Goal: Task Accomplishment & Management: Manage account settings

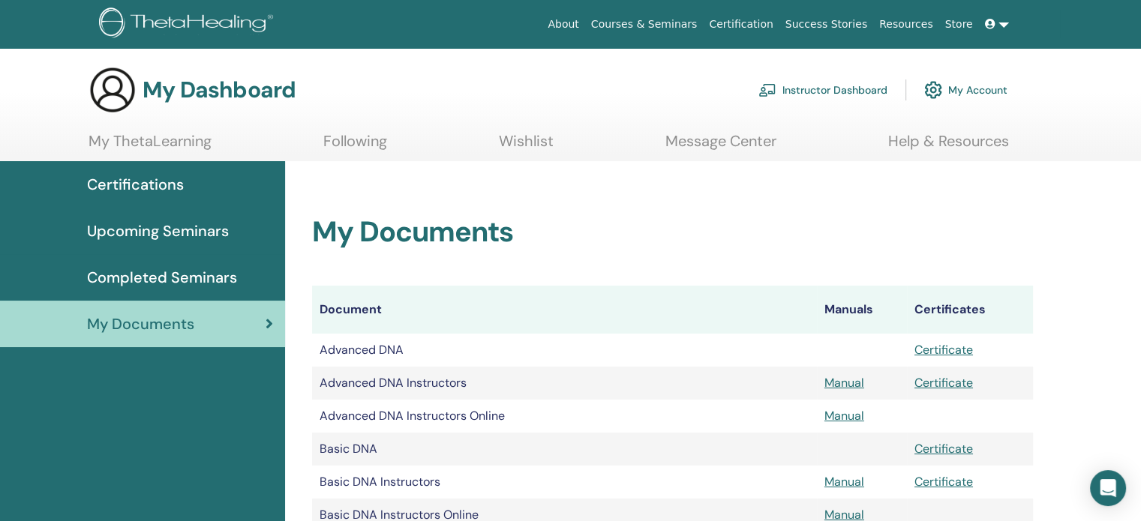
click at [820, 89] on link "Instructor Dashboard" at bounding box center [822, 90] width 129 height 33
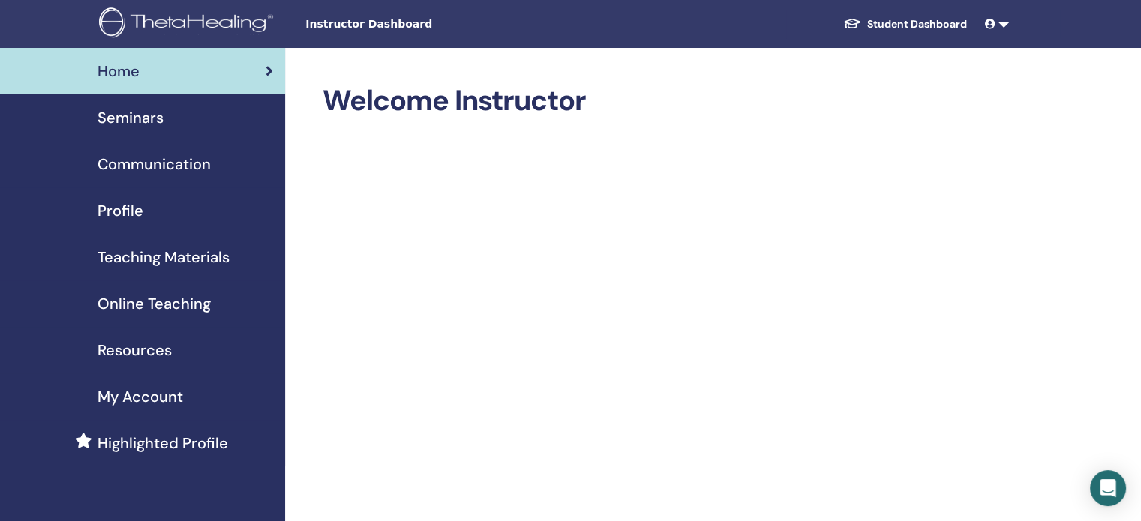
click at [139, 121] on span "Seminars" at bounding box center [131, 118] width 66 height 23
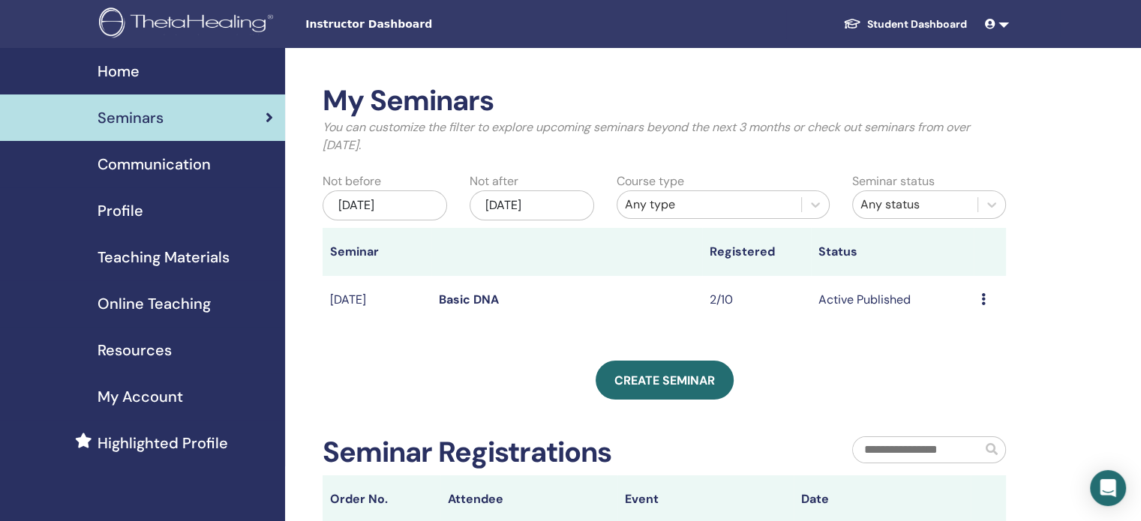
click at [462, 296] on link "Basic DNA" at bounding box center [469, 300] width 60 height 16
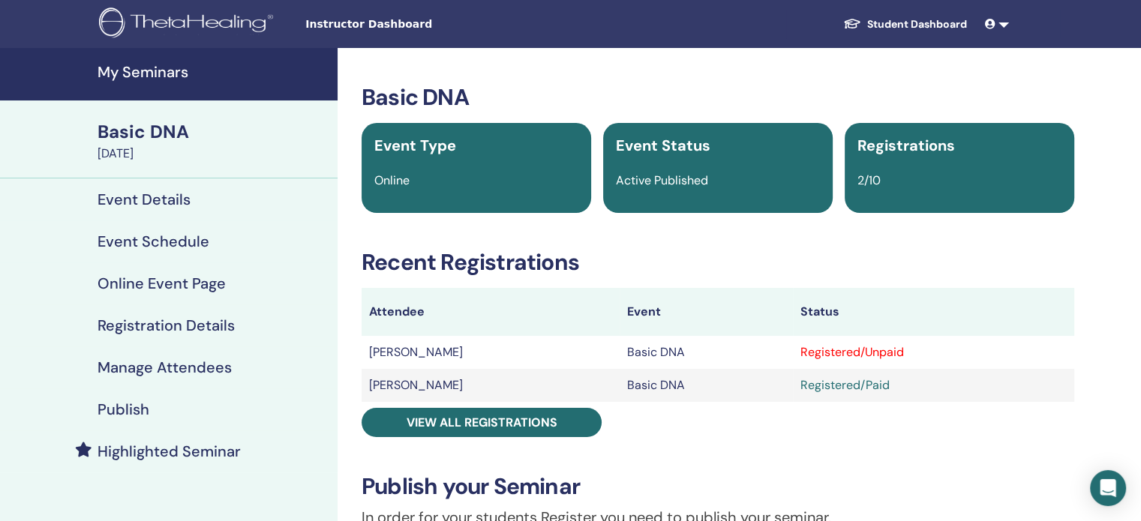
click at [155, 368] on h4 "Manage Attendees" at bounding box center [165, 368] width 134 height 18
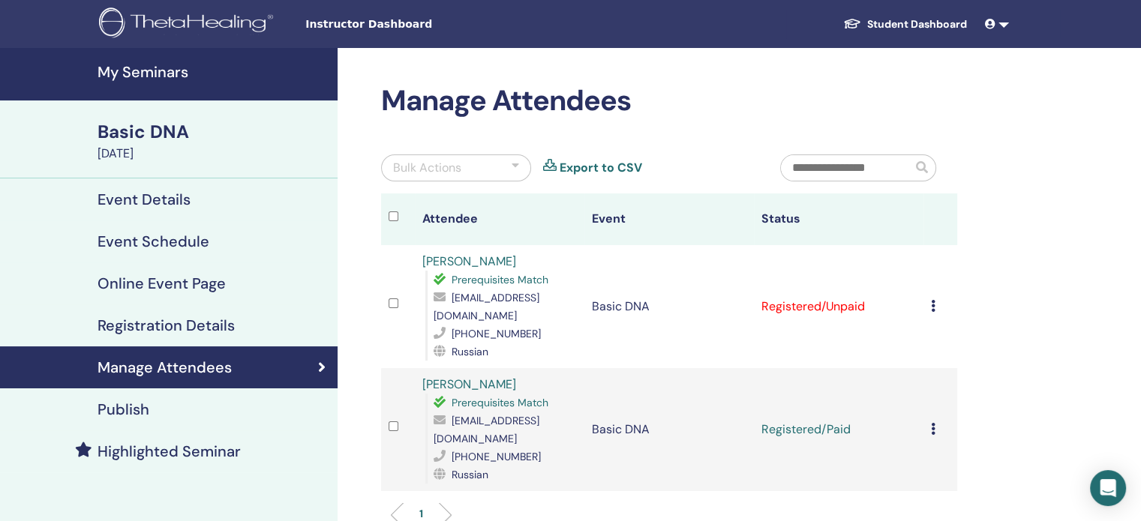
click at [931, 308] on icon at bounding box center [933, 306] width 5 height 12
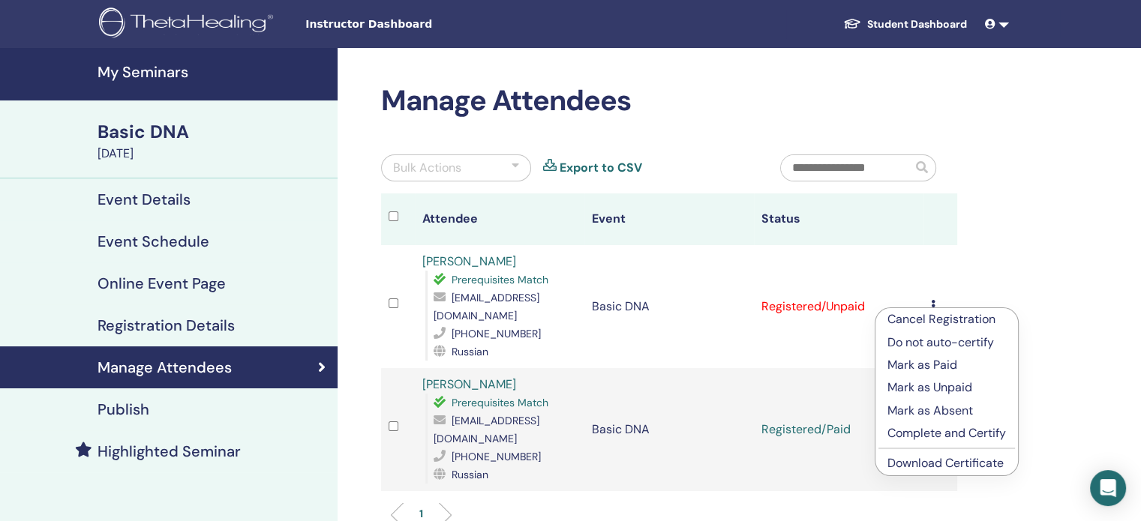
click at [945, 367] on p "Mark as Paid" at bounding box center [946, 365] width 119 height 18
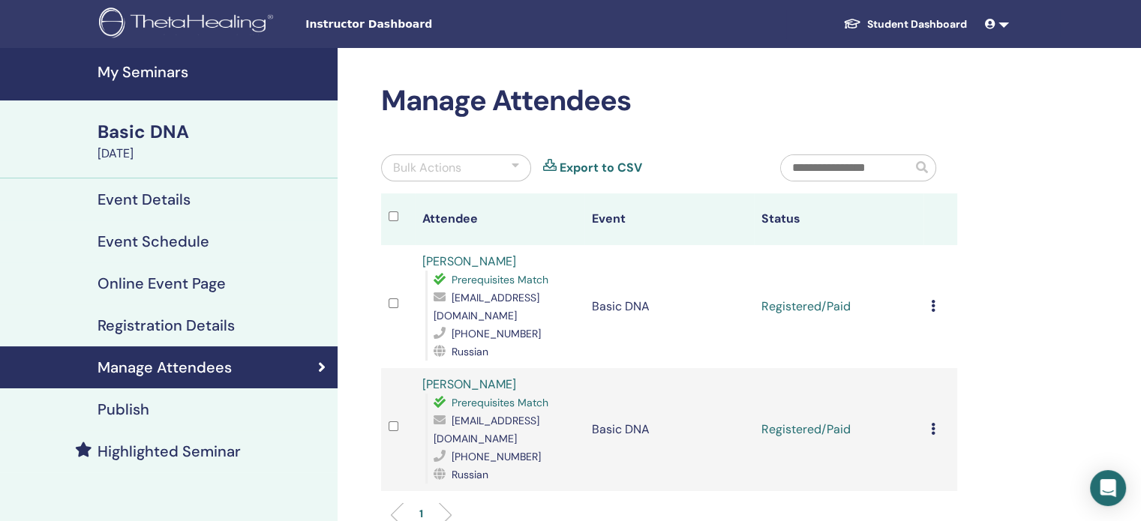
click at [932, 307] on icon at bounding box center [933, 306] width 5 height 12
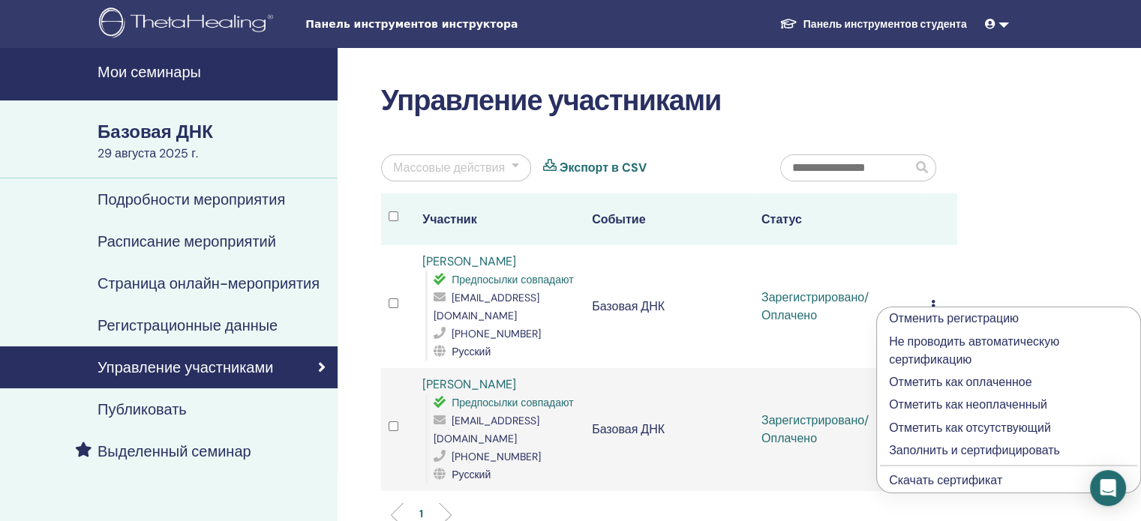
click at [1001, 450] on font "Заполнить и сертифицировать" at bounding box center [974, 451] width 171 height 16
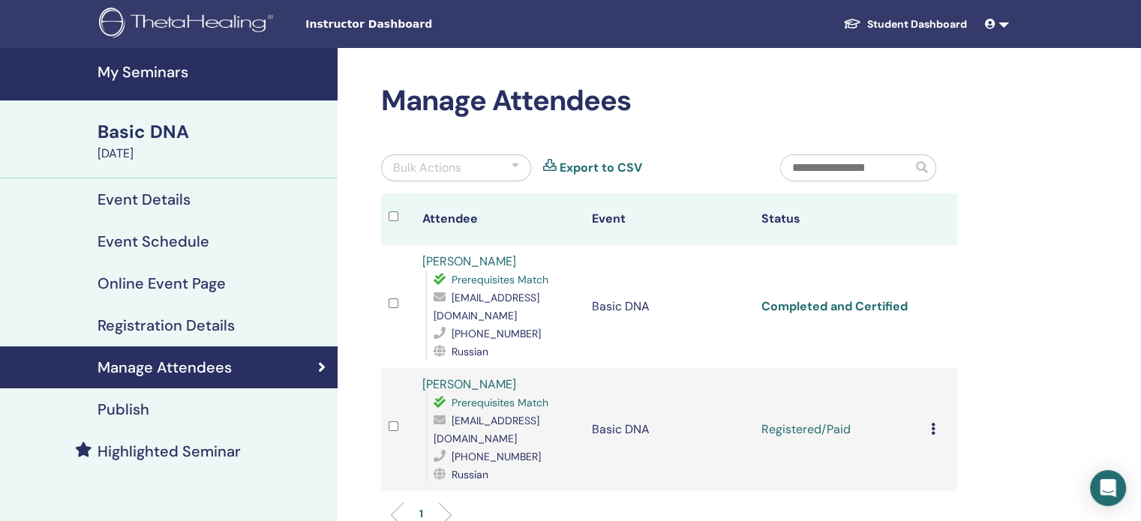
click at [869, 303] on link "Completed and Certified" at bounding box center [834, 307] width 146 height 16
click at [932, 423] on icon at bounding box center [933, 429] width 5 height 12
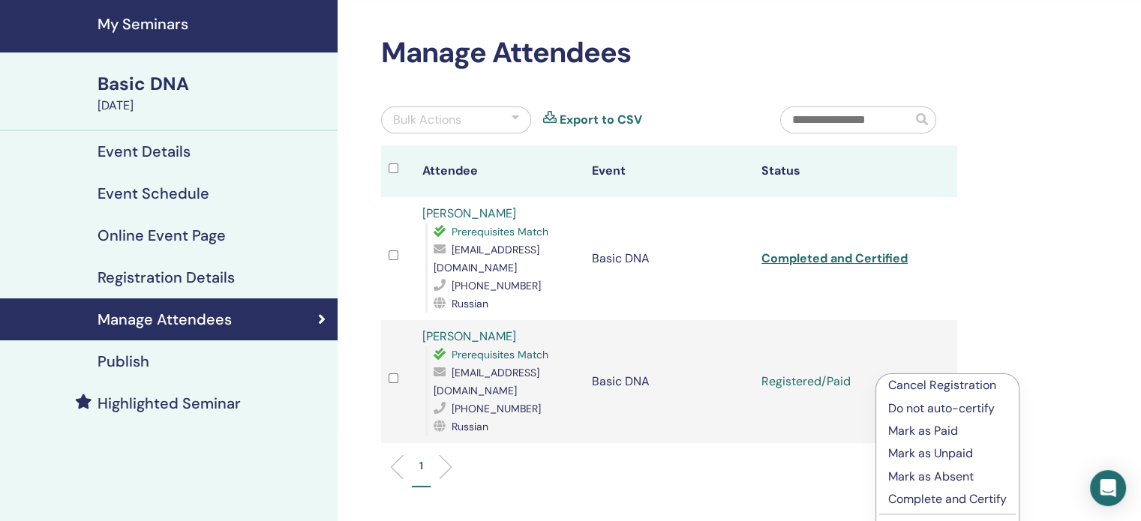
scroll to position [150, 0]
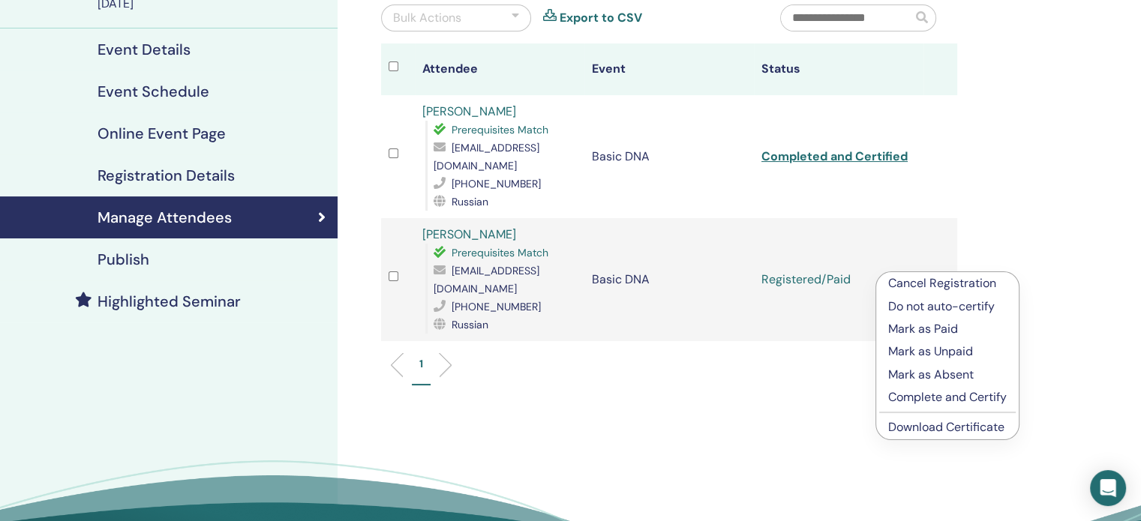
click at [957, 398] on p "Complete and Certify" at bounding box center [947, 398] width 119 height 18
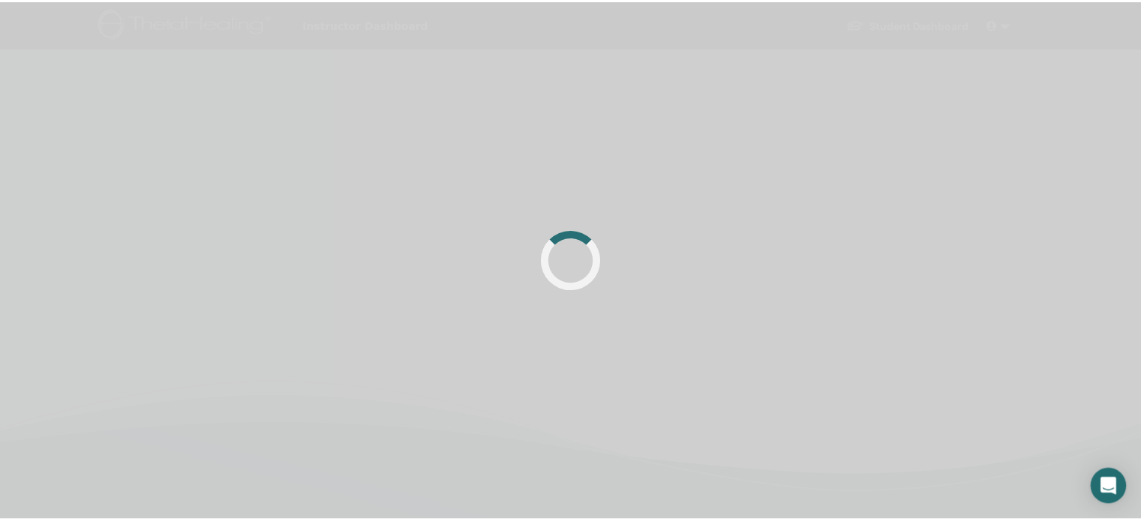
scroll to position [150, 0]
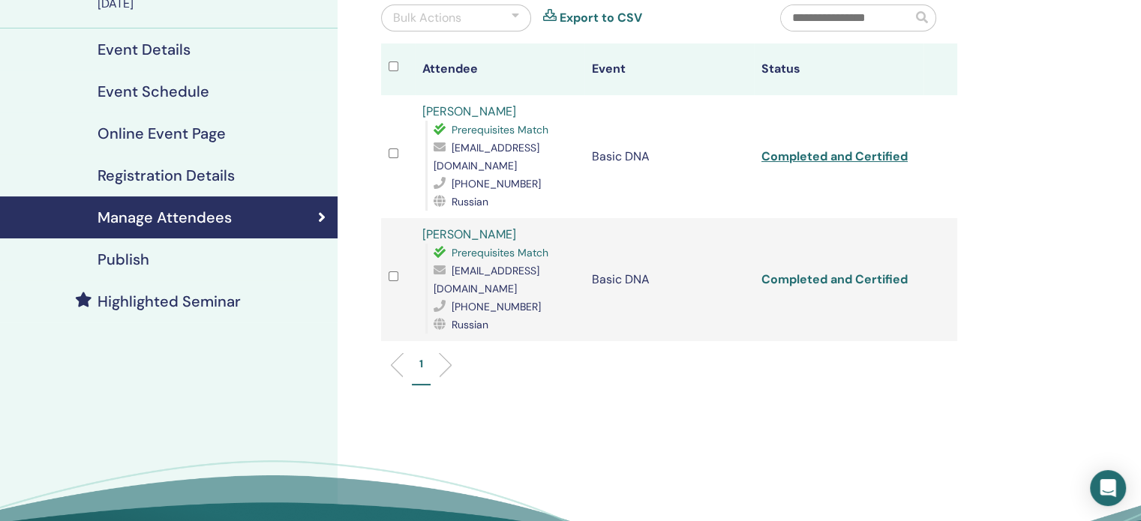
click at [872, 272] on link "Completed and Certified" at bounding box center [834, 280] width 146 height 16
